Goal: Task Accomplishment & Management: Use online tool/utility

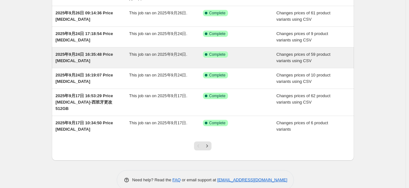
scroll to position [145, 0]
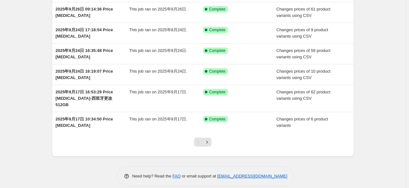
click at [200, 138] on div "Pagination" at bounding box center [198, 142] width 9 height 9
click at [210, 139] on icon "Next" at bounding box center [207, 142] width 6 height 6
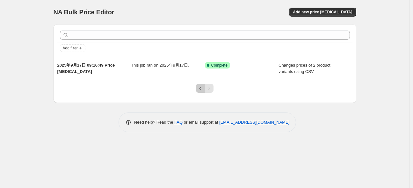
click at [197, 88] on icon "Previous" at bounding box center [200, 88] width 6 height 6
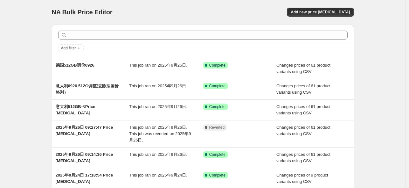
click at [318, 18] on div "NA Bulk Price Editor. This page is ready NA Bulk Price Editor Add new price [ME…" at bounding box center [203, 12] width 302 height 24
click at [318, 15] on button "Add new price [MEDICAL_DATA]" at bounding box center [320, 12] width 67 height 9
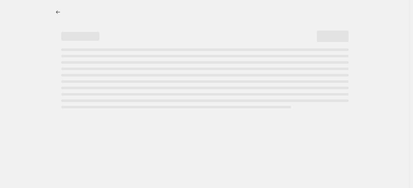
select select "percentage"
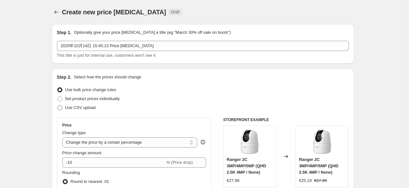
click at [89, 109] on span "Use CSV upload" at bounding box center [80, 107] width 31 height 5
click at [58, 105] on input "Use CSV upload" at bounding box center [57, 105] width 0 height 0
radio input "true"
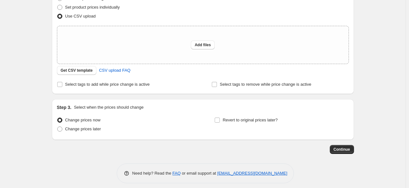
scroll to position [95, 0]
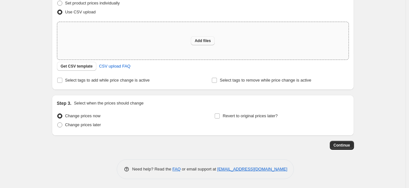
click at [210, 42] on span "Add files" at bounding box center [203, 40] width 16 height 5
click at [69, 68] on span "Get CSV template" at bounding box center [77, 66] width 32 height 5
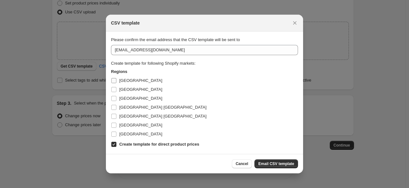
click at [115, 79] on input "[GEOGRAPHIC_DATA]" at bounding box center [113, 80] width 5 height 5
checkbox input "true"
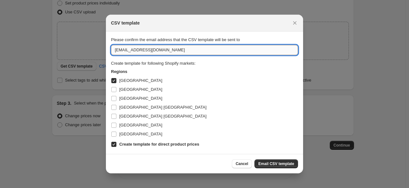
click at [141, 53] on input "[EMAIL_ADDRESS][DOMAIN_NAME]" at bounding box center [204, 50] width 187 height 10
click at [263, 160] on button "Email CSV template" at bounding box center [277, 163] width 44 height 9
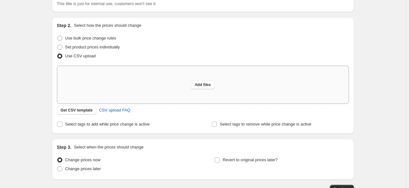
scroll to position [0, 0]
